Goal: Task Accomplishment & Management: Use online tool/utility

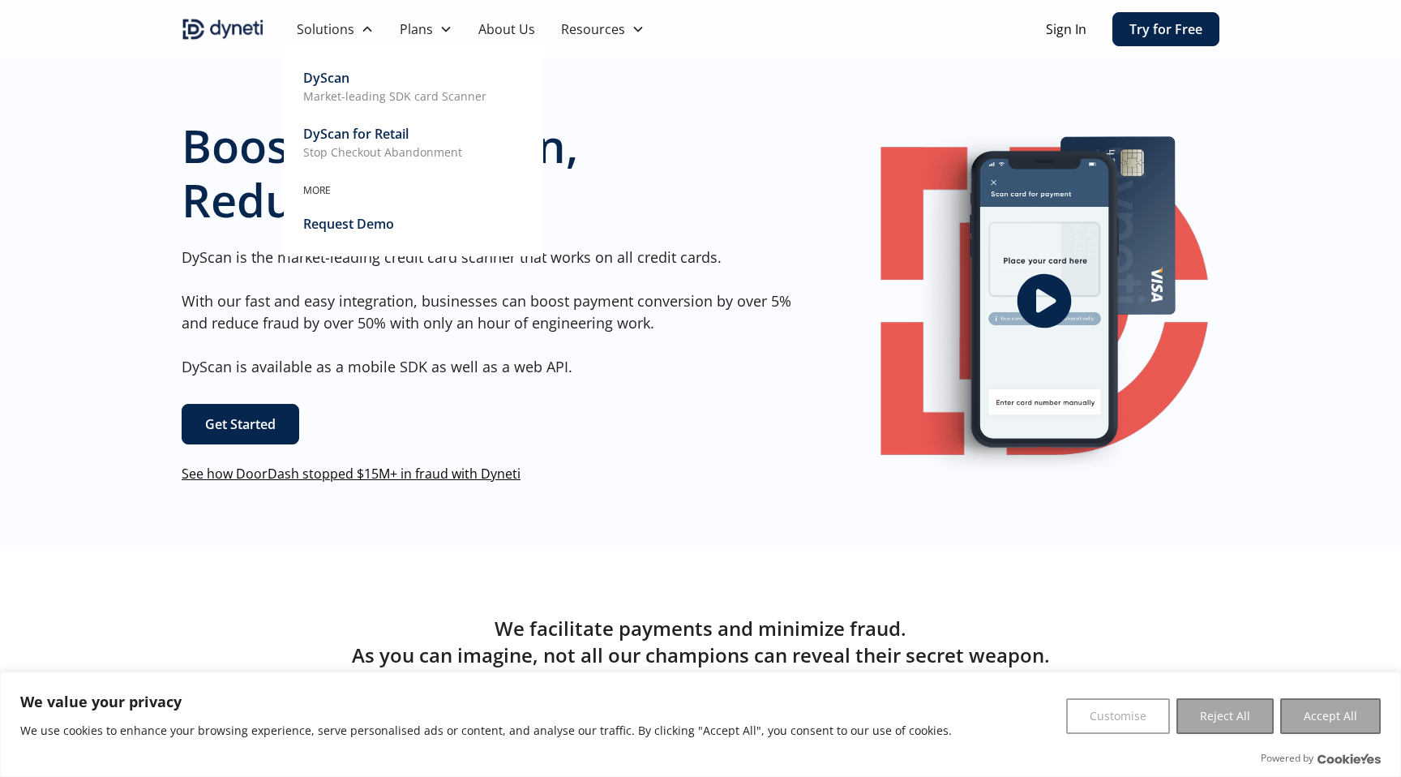
click at [336, 79] on div "DyScan" at bounding box center [326, 77] width 46 height 19
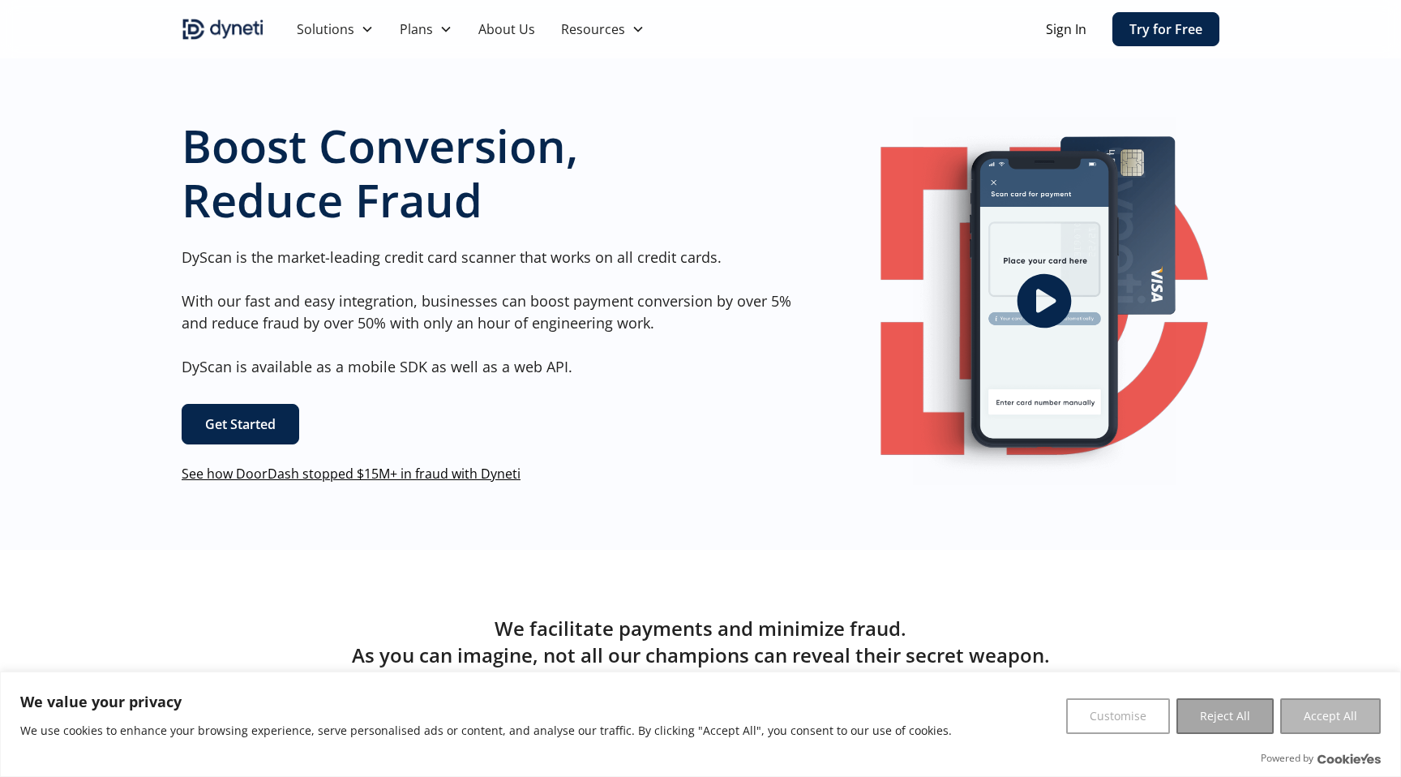
click at [1357, 726] on button "Accept All" at bounding box center [1330, 716] width 101 height 36
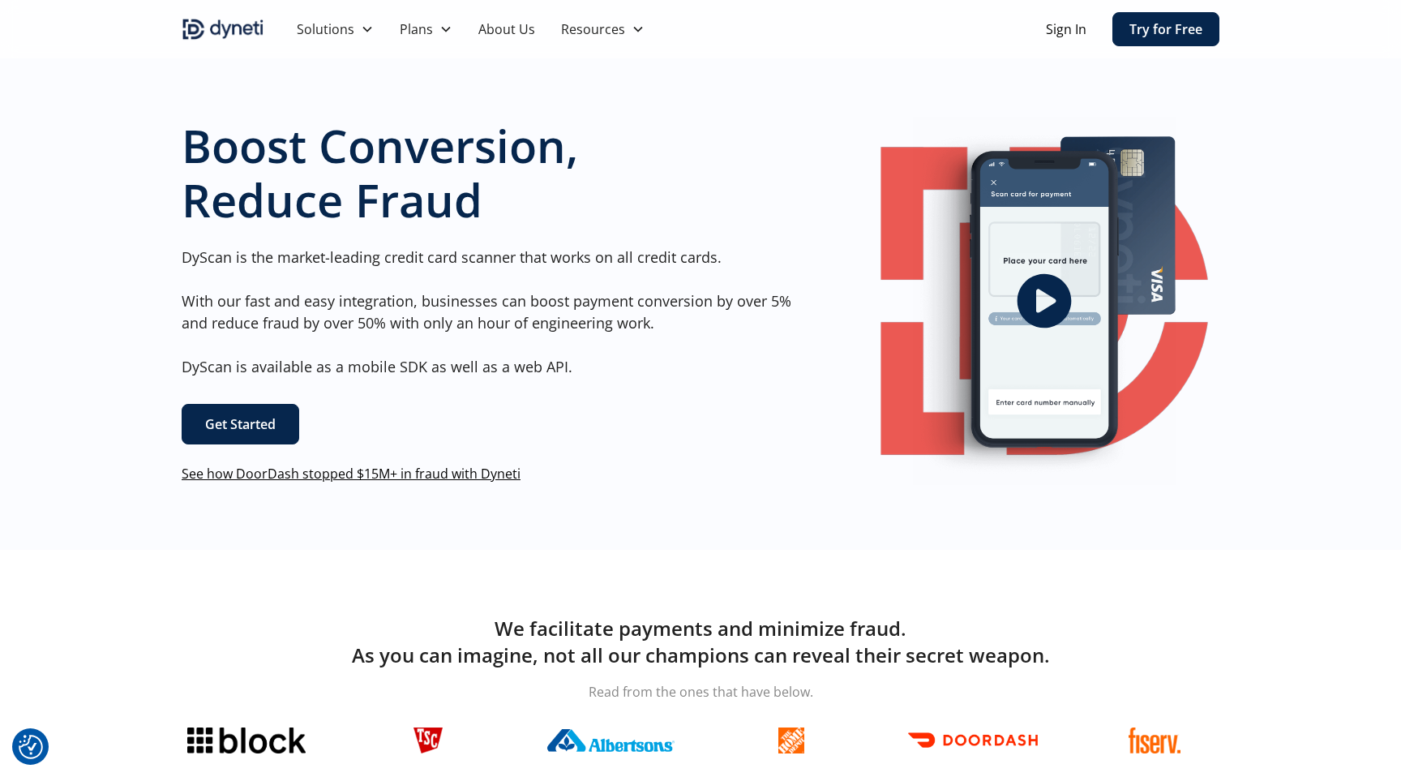
click at [240, 428] on link "Get Started" at bounding box center [241, 424] width 118 height 41
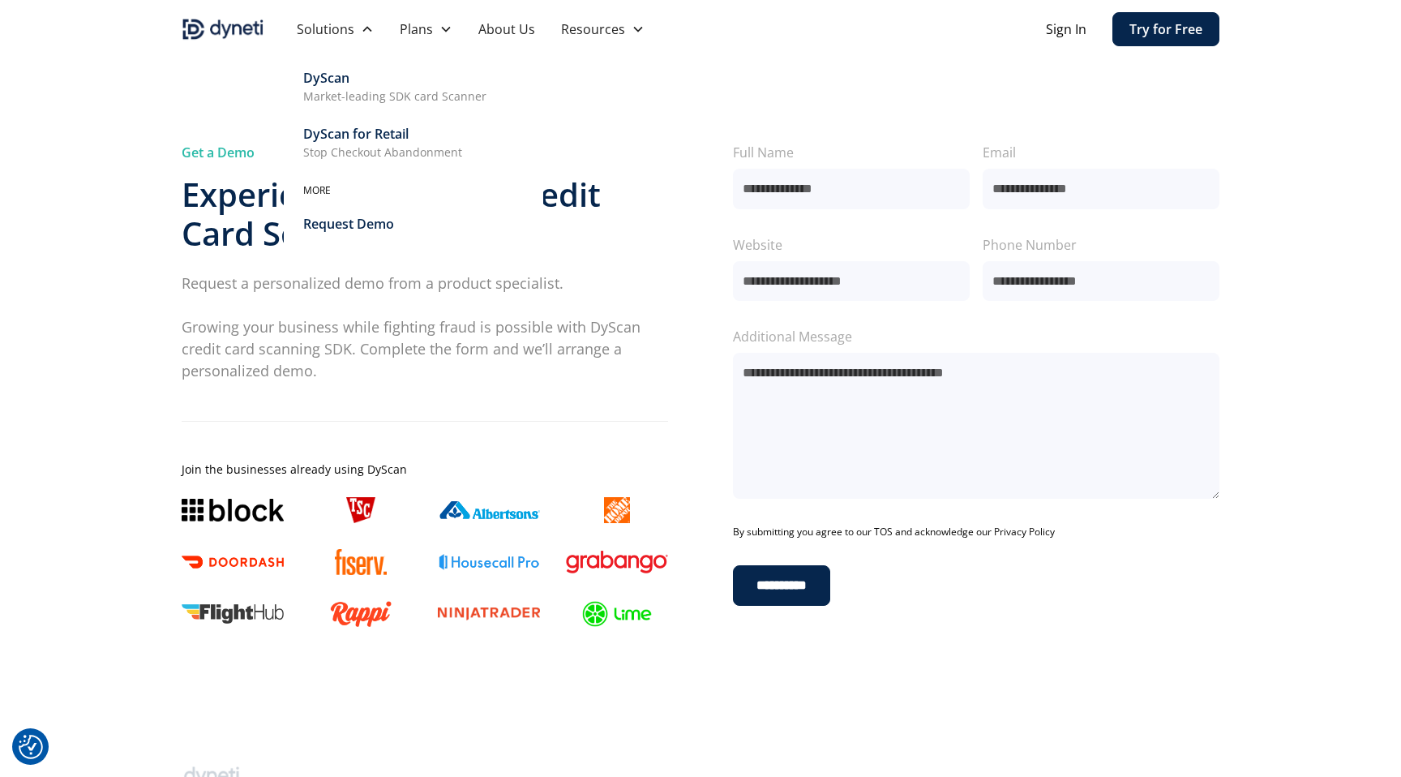
click at [332, 79] on div "DyScan" at bounding box center [326, 77] width 46 height 19
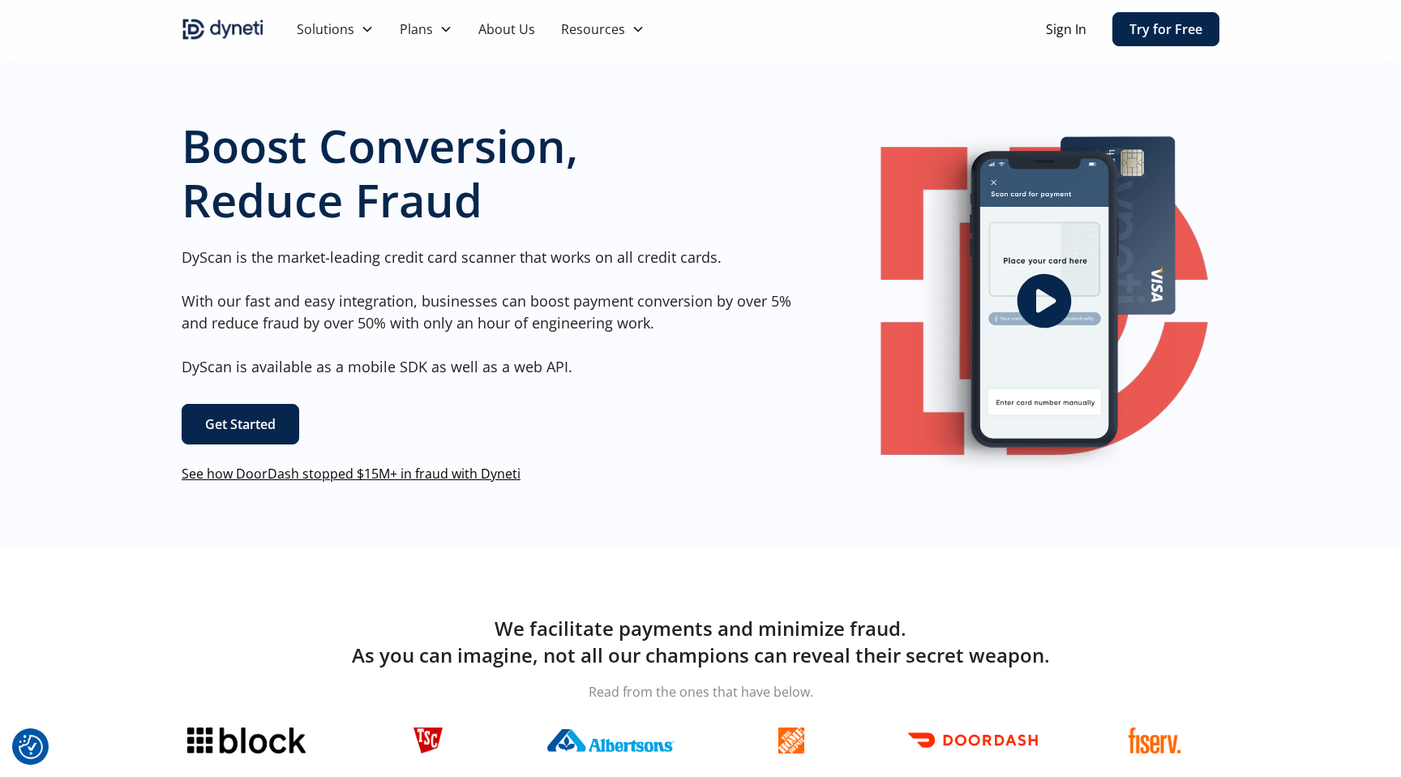
click at [1056, 276] on icon "open lightbox" at bounding box center [1044, 300] width 65 height 65
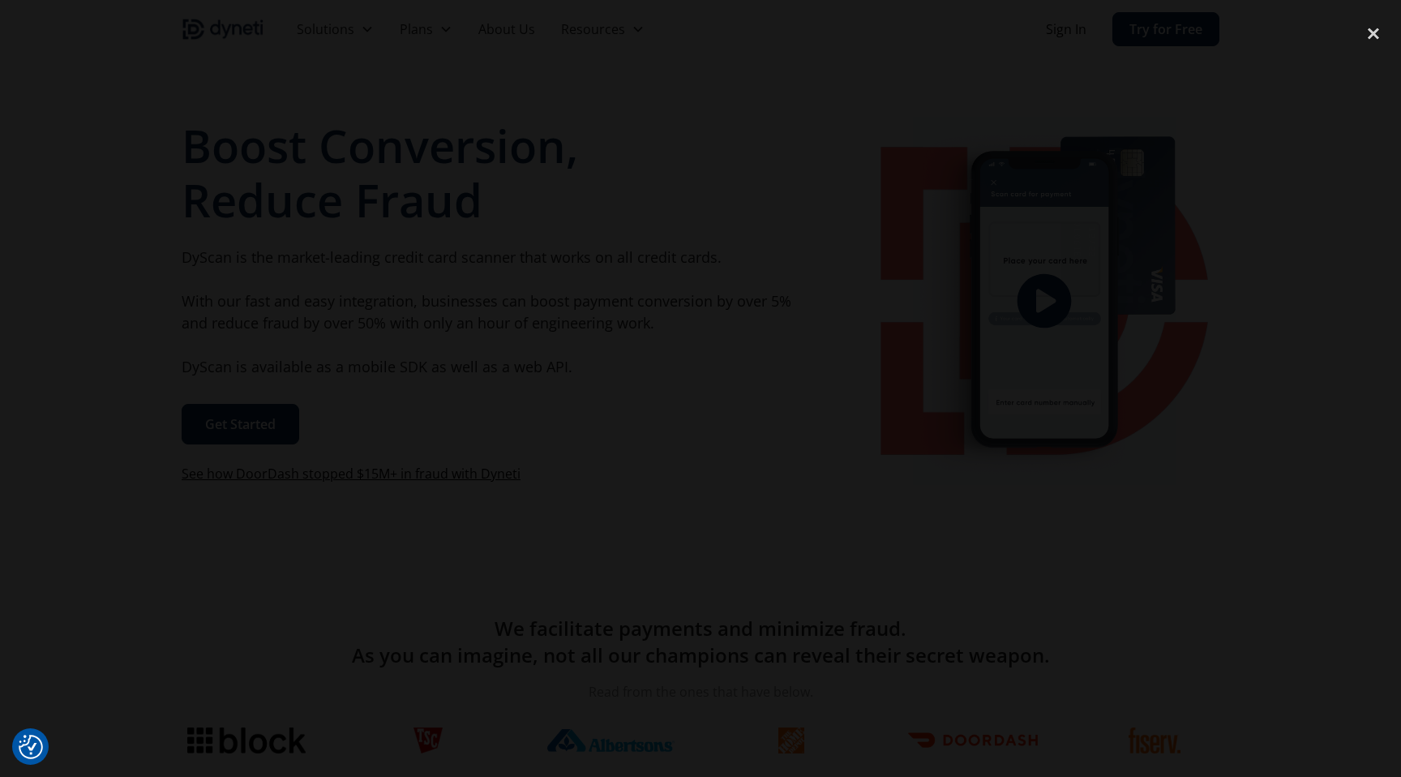
click at [1129, 146] on div at bounding box center [700, 388] width 1401 height 746
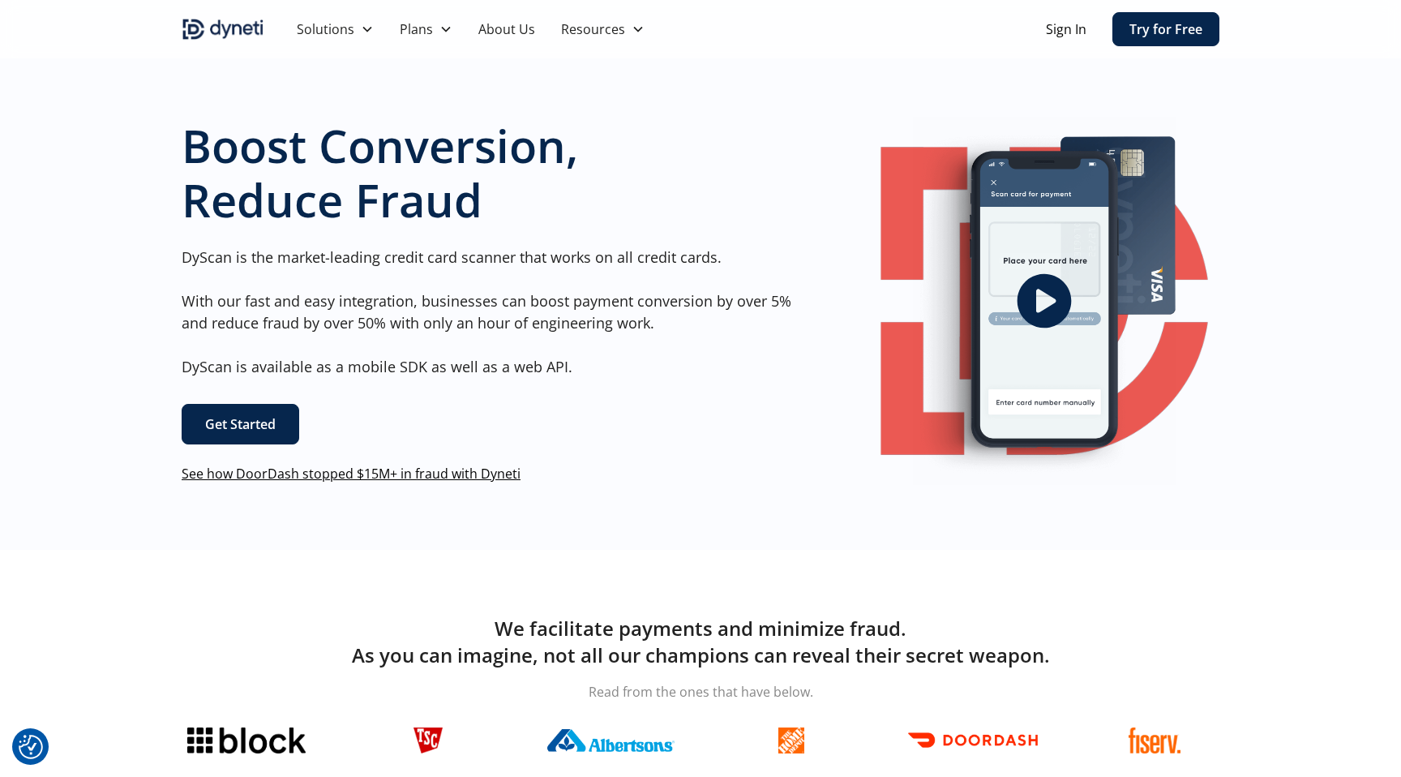
click at [244, 414] on link "Get Started" at bounding box center [241, 424] width 118 height 41
